Goal: Entertainment & Leisure: Browse casually

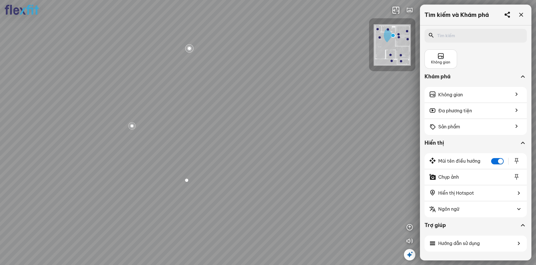
click at [285, 159] on div "Bếp WC Phòng ngủ master Phòng ngủ Phòng ngủ" at bounding box center [268, 132] width 536 height 265
click at [230, 110] on div at bounding box center [229, 110] width 9 height 9
click at [264, 67] on div at bounding box center [263, 66] width 10 height 10
click at [23, 258] on span "Xem thêm" at bounding box center [17, 257] width 17 height 4
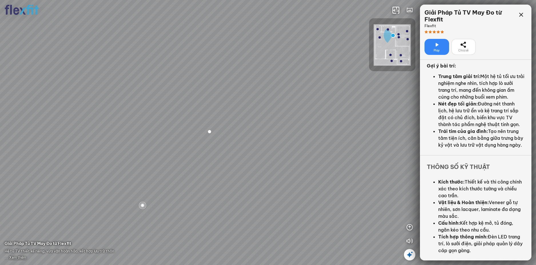
scroll to position [174, 0]
click at [326, 218] on div "Bếp WC Phòng ngủ master Phòng ngủ Phòng ngủ" at bounding box center [268, 132] width 536 height 265
click at [523, 13] on icon at bounding box center [521, 14] width 7 height 7
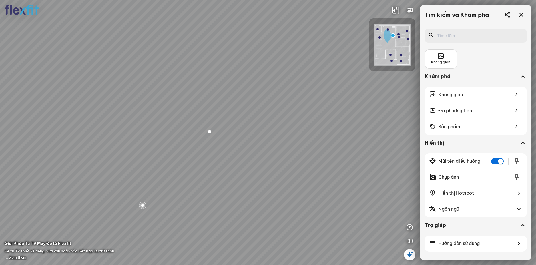
drag, startPoint x: 279, startPoint y: 158, endPoint x: 246, endPoint y: 137, distance: 39.4
click at [246, 137] on div "Bếp WC Phòng ngủ master Phòng ngủ Phòng ngủ" at bounding box center [268, 132] width 536 height 265
drag, startPoint x: 283, startPoint y: 149, endPoint x: 244, endPoint y: 143, distance: 39.2
click at [244, 143] on div "Bếp WC Phòng ngủ master Phòng ngủ Phòng ngủ" at bounding box center [268, 132] width 536 height 265
drag, startPoint x: 244, startPoint y: 143, endPoint x: 266, endPoint y: 146, distance: 22.5
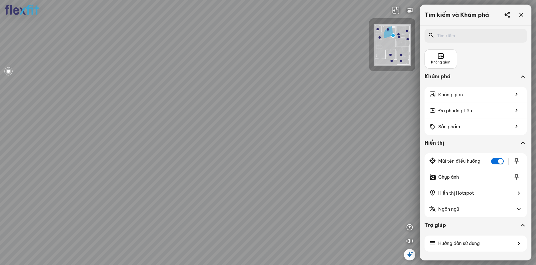
click at [266, 146] on div "Bếp WC Phòng ngủ master Phòng ngủ Phòng ngủ" at bounding box center [268, 132] width 536 height 265
click at [240, 130] on div "Bếp WC Phòng ngủ master Phòng ngủ Phòng ngủ" at bounding box center [268, 132] width 536 height 265
drag, startPoint x: 240, startPoint y: 130, endPoint x: 273, endPoint y: 130, distance: 33.2
click at [264, 130] on div "Bếp WC Phòng ngủ master Phòng ngủ Phòng ngủ" at bounding box center [268, 132] width 536 height 265
drag, startPoint x: 241, startPoint y: 133, endPoint x: 280, endPoint y: 133, distance: 39.2
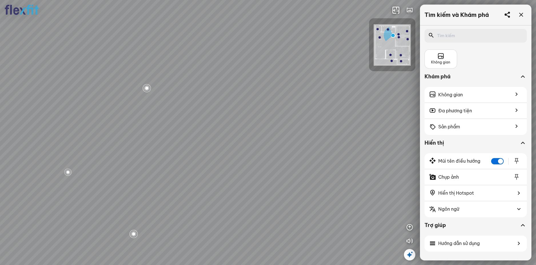
click at [269, 133] on div "Bếp WC Phòng ngủ master Phòng ngủ Phòng ngủ" at bounding box center [268, 132] width 536 height 265
click at [298, 138] on div "Bếp WC Phòng ngủ master Phòng ngủ Phòng ngủ" at bounding box center [268, 132] width 536 height 265
drag, startPoint x: 254, startPoint y: 139, endPoint x: 304, endPoint y: 139, distance: 50.3
click at [296, 139] on div "Bếp WC Phòng ngủ master Phòng ngủ Phòng ngủ" at bounding box center [268, 132] width 536 height 265
click at [135, 131] on div "Phòng ngủ master" at bounding box center [139, 130] width 37 height 6
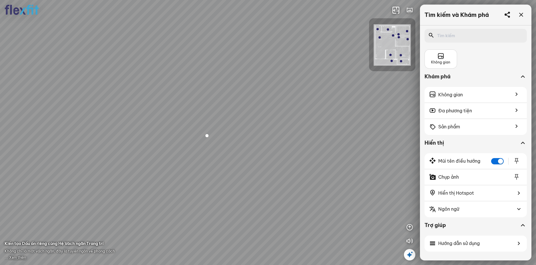
drag, startPoint x: 229, startPoint y: 158, endPoint x: 206, endPoint y: 112, distance: 51.3
click at [210, 121] on div at bounding box center [268, 132] width 536 height 265
drag, startPoint x: 236, startPoint y: 137, endPoint x: 278, endPoint y: 138, distance: 42.3
click at [268, 137] on div at bounding box center [268, 132] width 536 height 265
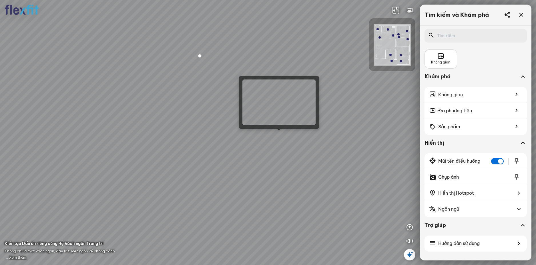
click at [283, 133] on div at bounding box center [268, 132] width 536 height 265
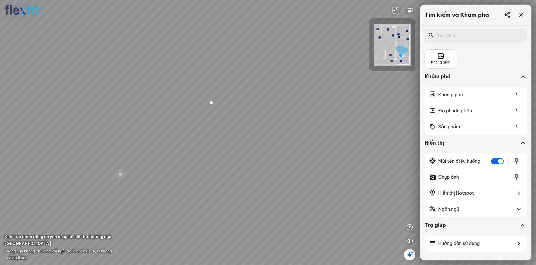
drag, startPoint x: 272, startPoint y: 153, endPoint x: 187, endPoint y: 122, distance: 90.2
click at [190, 123] on div "Phòng khách Phòng tắm master" at bounding box center [268, 132] width 536 height 265
drag, startPoint x: 265, startPoint y: 139, endPoint x: 182, endPoint y: 129, distance: 83.5
click at [190, 131] on div "Phòng khách Phòng tắm master" at bounding box center [268, 132] width 536 height 265
click at [163, 135] on div "Phòng khách Phòng tắm master" at bounding box center [268, 132] width 536 height 265
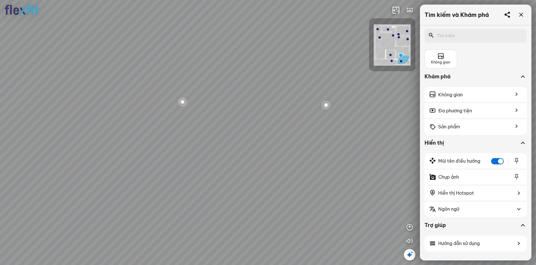
drag, startPoint x: 226, startPoint y: 136, endPoint x: 166, endPoint y: 191, distance: 81.3
click at [166, 191] on div "Phòng khách Phòng tắm master" at bounding box center [268, 132] width 536 height 265
drag, startPoint x: 189, startPoint y: 177, endPoint x: 100, endPoint y: 107, distance: 112.6
click at [112, 109] on div "Phòng khách Phòng tắm master" at bounding box center [268, 132] width 536 height 265
drag, startPoint x: 165, startPoint y: 138, endPoint x: 110, endPoint y: 146, distance: 55.7
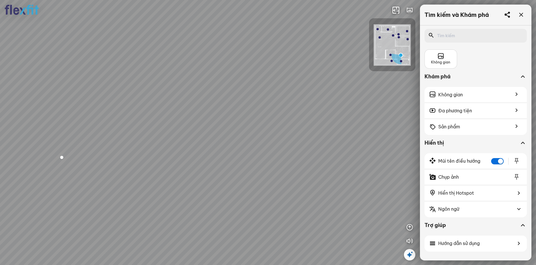
click at [113, 145] on div "Phòng khách Phòng tắm master" at bounding box center [268, 132] width 536 height 265
drag, startPoint x: 243, startPoint y: 135, endPoint x: 111, endPoint y: 137, distance: 131.5
click at [97, 137] on div "Phòng khách Phòng tắm master" at bounding box center [268, 132] width 536 height 265
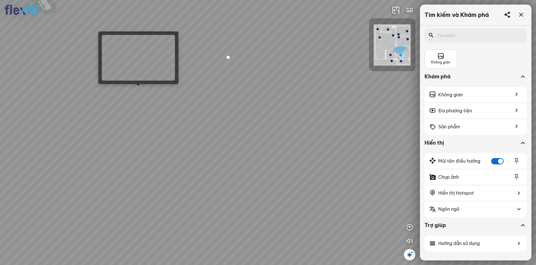
click at [139, 91] on div "Phòng khách Phòng tắm master" at bounding box center [268, 132] width 536 height 265
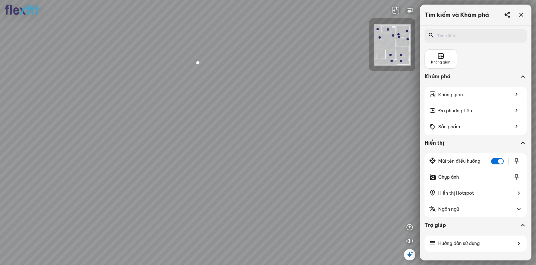
drag, startPoint x: 210, startPoint y: 148, endPoint x: 205, endPoint y: 78, distance: 70.8
click at [205, 78] on div at bounding box center [268, 132] width 536 height 265
drag, startPoint x: 300, startPoint y: 138, endPoint x: 318, endPoint y: 126, distance: 21.2
click at [318, 126] on div at bounding box center [268, 132] width 536 height 265
drag, startPoint x: 313, startPoint y: 132, endPoint x: 291, endPoint y: 130, distance: 22.1
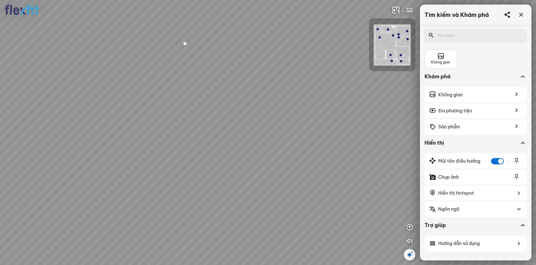
click at [291, 130] on div at bounding box center [268, 132] width 536 height 265
click at [521, 15] on icon at bounding box center [521, 14] width 7 height 7
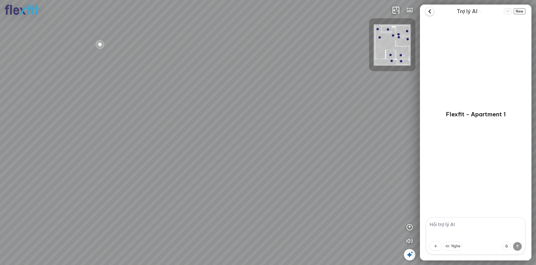
click at [428, 11] on icon at bounding box center [429, 11] width 9 height 9
